Goal: Task Accomplishment & Management: Complete application form

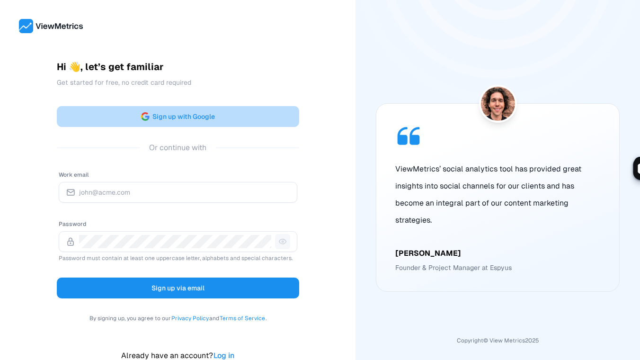
click at [186, 115] on span "Sign up with Google" at bounding box center [183, 116] width 62 height 11
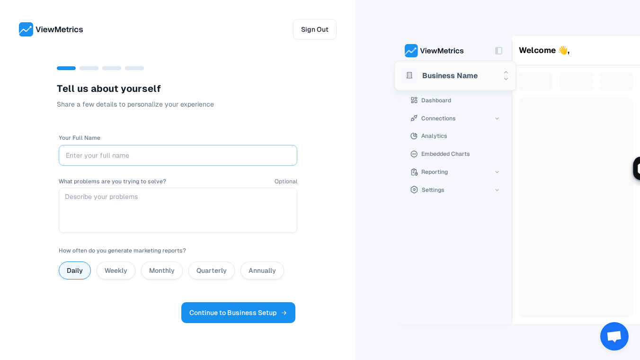
click at [130, 151] on input "Your Full Name" at bounding box center [178, 155] width 224 height 13
type input "[PERSON_NAME]"
click at [132, 201] on textarea "What problems are you trying to solve?" at bounding box center [178, 209] width 238 height 45
type textarea "Reporting across desperate systems"
click at [160, 271] on label "Monthly" at bounding box center [162, 270] width 26 height 9
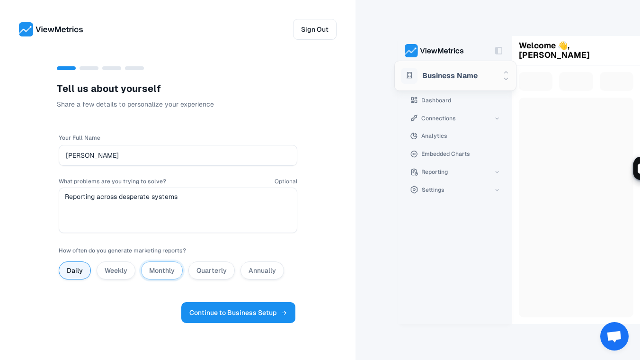
radio input "false"
radio input "true"
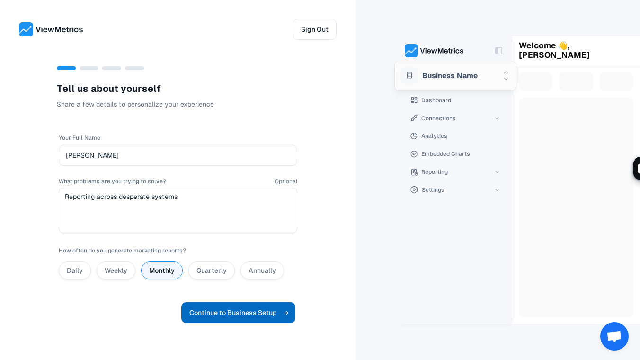
click at [232, 314] on span "Continue to Business Setup" at bounding box center [238, 312] width 98 height 11
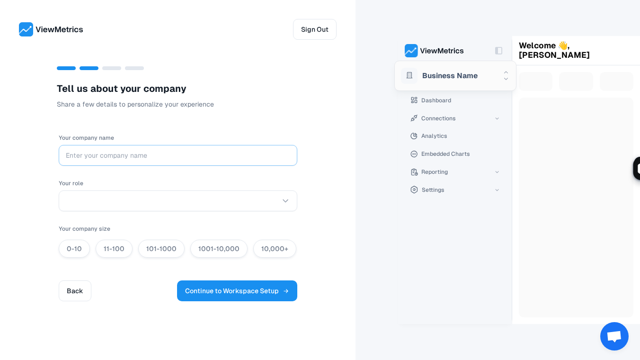
click at [126, 155] on input "Your company name" at bounding box center [178, 155] width 224 height 13
type input "johndpatton"
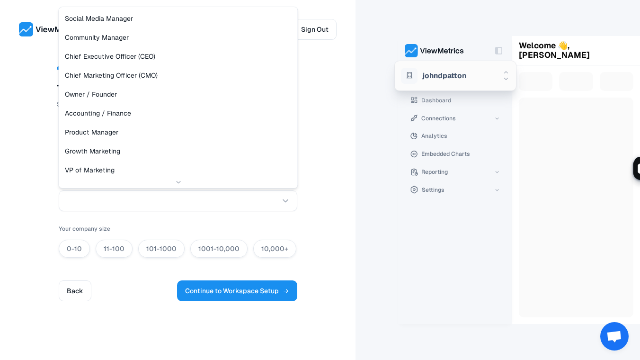
click at [150, 200] on html "Sign Out T e l l u s a b o u t y o u r c o m p a n y Share a few details to per…" at bounding box center [320, 189] width 640 height 379
select select "Chief Executive Officer (CEO)"
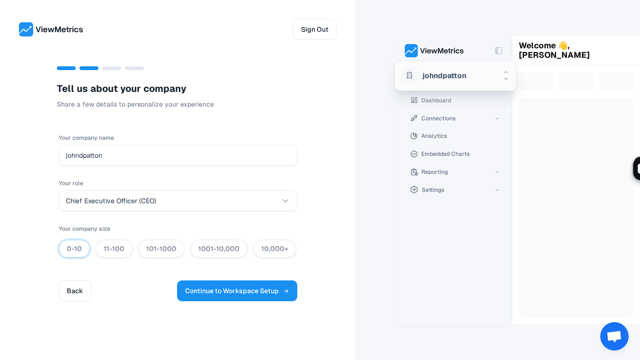
click at [72, 244] on label "0-10" at bounding box center [74, 248] width 15 height 9
radio input "true"
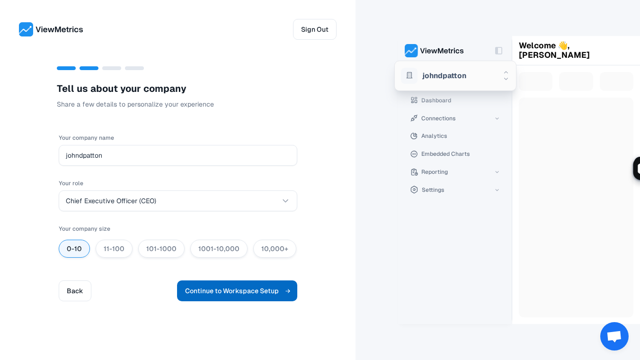
click at [265, 286] on span "Continue to Workspace Setup" at bounding box center [237, 290] width 104 height 11
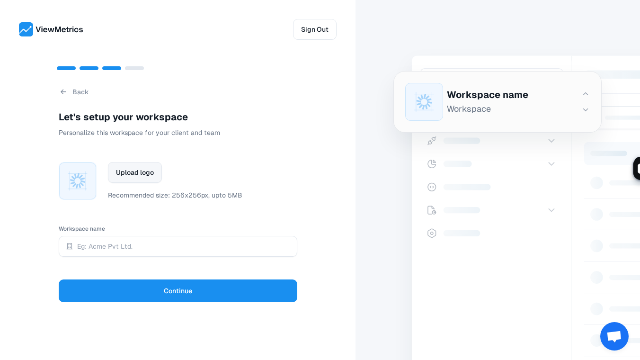
click at [136, 175] on span "Upload logo" at bounding box center [135, 172] width 38 height 11
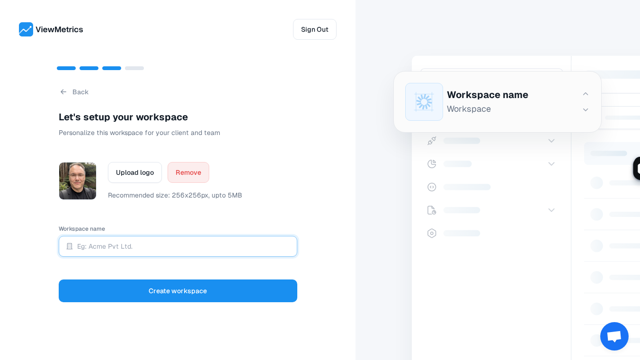
click at [123, 248] on input "Workspace name" at bounding box center [183, 245] width 213 height 13
type input "johndpatton"
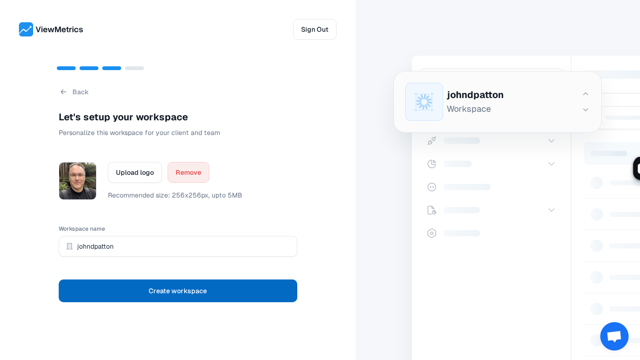
click at [191, 291] on span "Create workspace" at bounding box center [178, 290] width 58 height 13
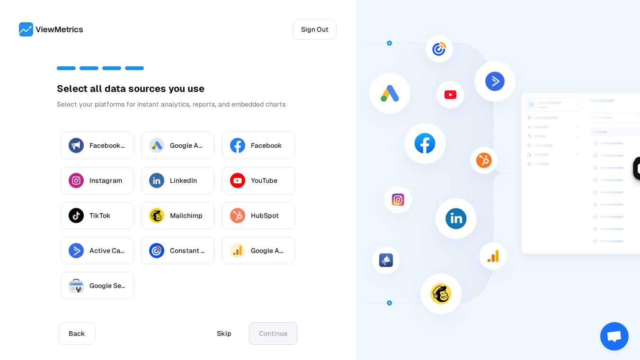
scroll to position [19, 0]
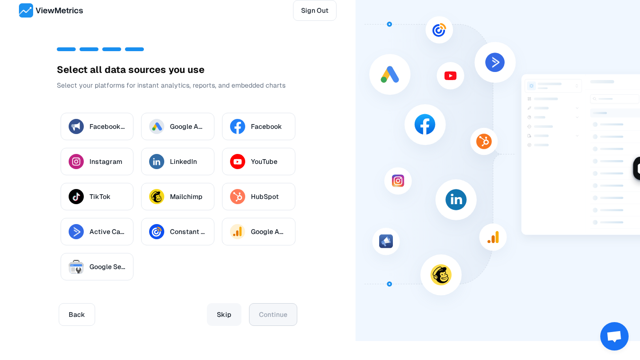
click at [227, 308] on span "Skip" at bounding box center [224, 314] width 15 height 13
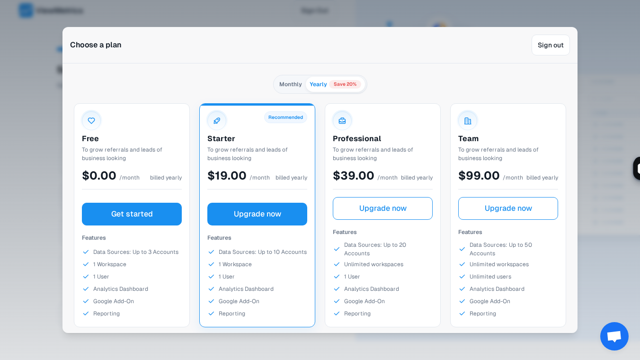
click at [139, 208] on span "Get started" at bounding box center [132, 213] width 42 height 11
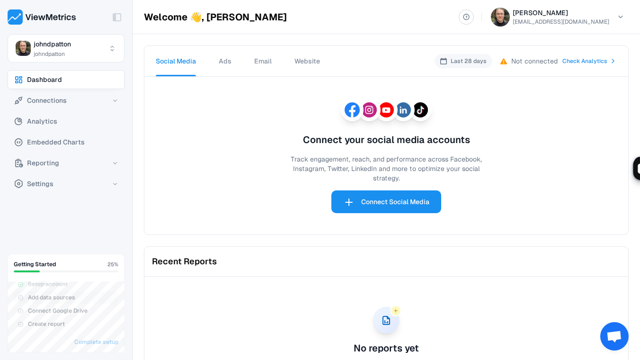
click at [221, 161] on div "Connect your social media accounts Track engagement, reach, and performance acr…" at bounding box center [386, 155] width 468 height 142
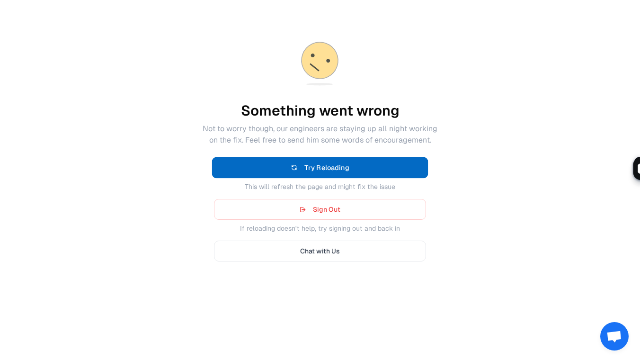
click at [300, 171] on button "Try Reloading" at bounding box center [320, 167] width 216 height 21
